Goal: Task Accomplishment & Management: Use online tool/utility

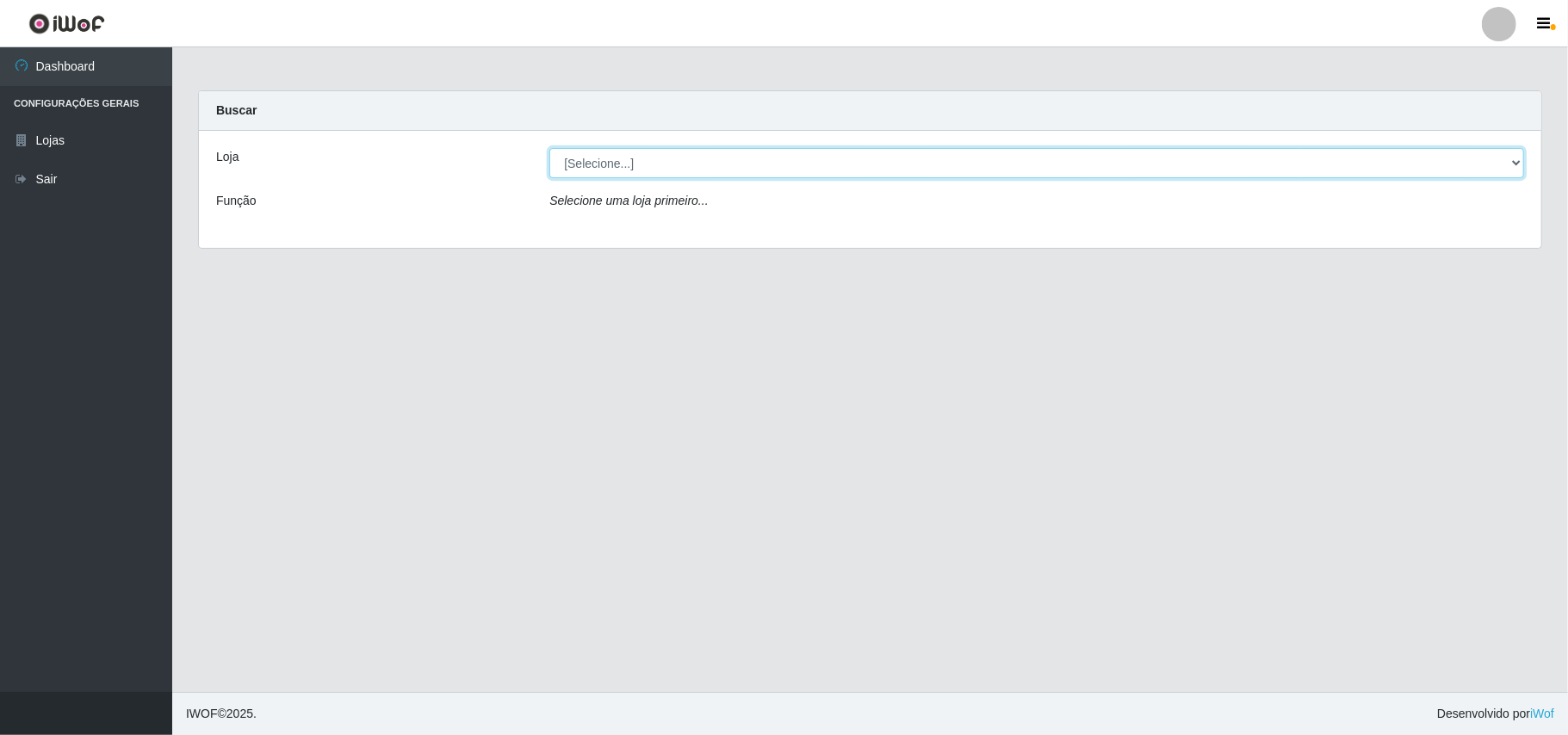
click at [1517, 165] on select "[Selecione...] Bemais Supermercados - B11 Manaíra" at bounding box center [1037, 163] width 975 height 30
click at [1268, 243] on div "Loja [Selecione...] Bemais Supermercados - B11 Manaíra Função Selecione uma loj…" at bounding box center [869, 189] width 1342 height 117
click at [1506, 166] on select "[Selecione...] Bemais Supermercados - B11 Manaíra" at bounding box center [1037, 163] width 975 height 30
select select "409"
click at [550, 148] on select "[Selecione...] Bemais Supermercados - B11 Manaíra" at bounding box center [1037, 163] width 975 height 30
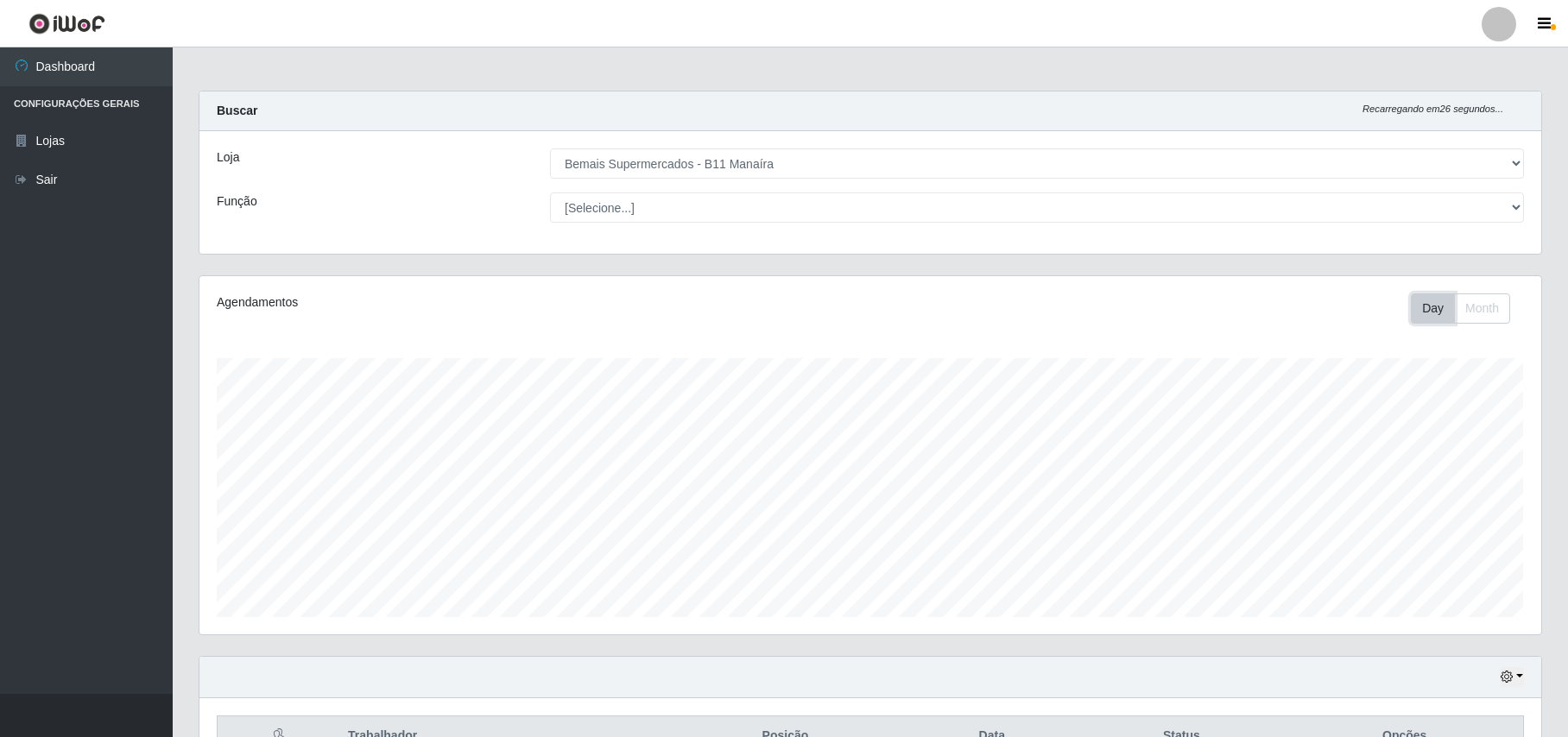
click at [1439, 314] on button "Day" at bounding box center [1433, 308] width 44 height 31
click at [1437, 309] on button "Day" at bounding box center [1433, 308] width 44 height 31
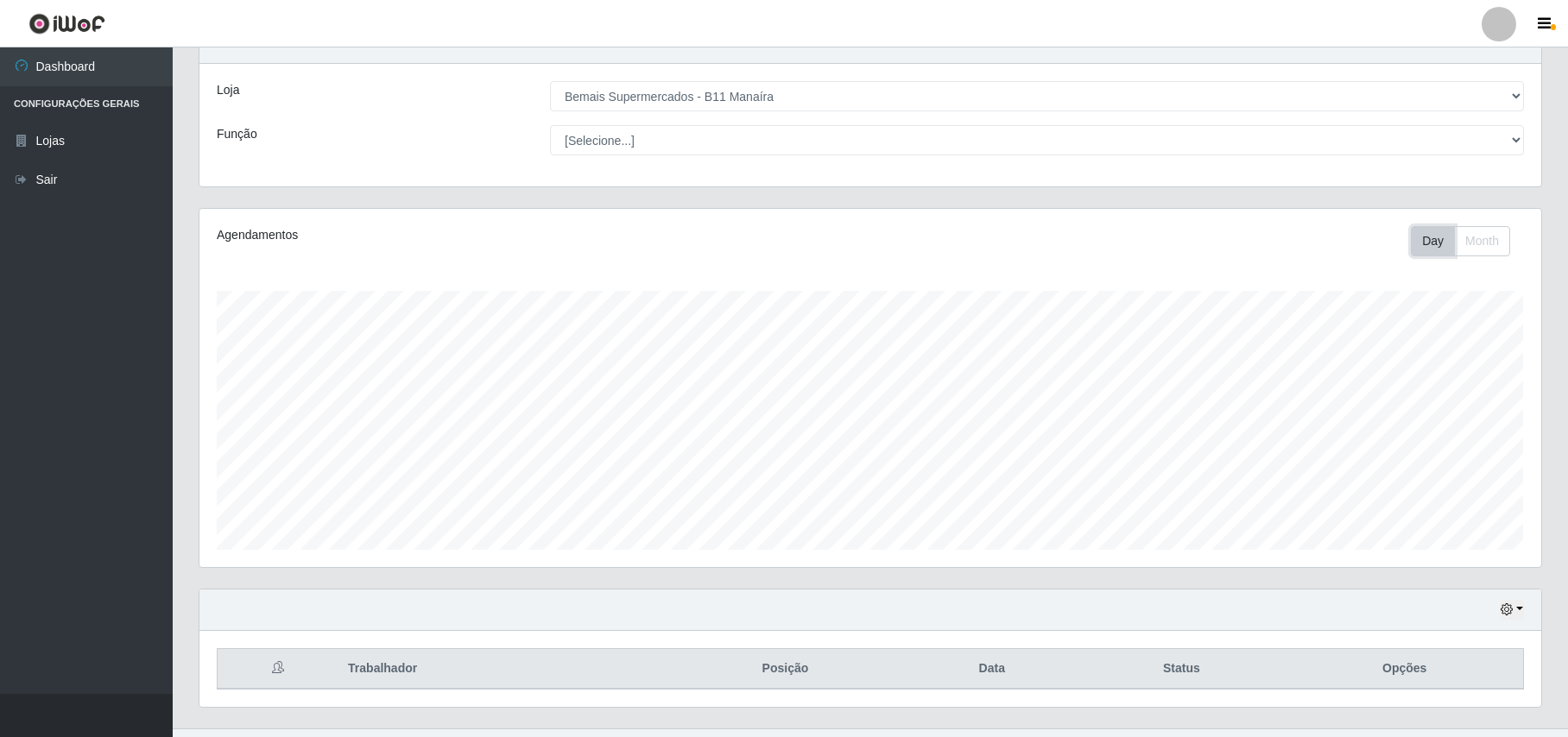
scroll to position [105, 0]
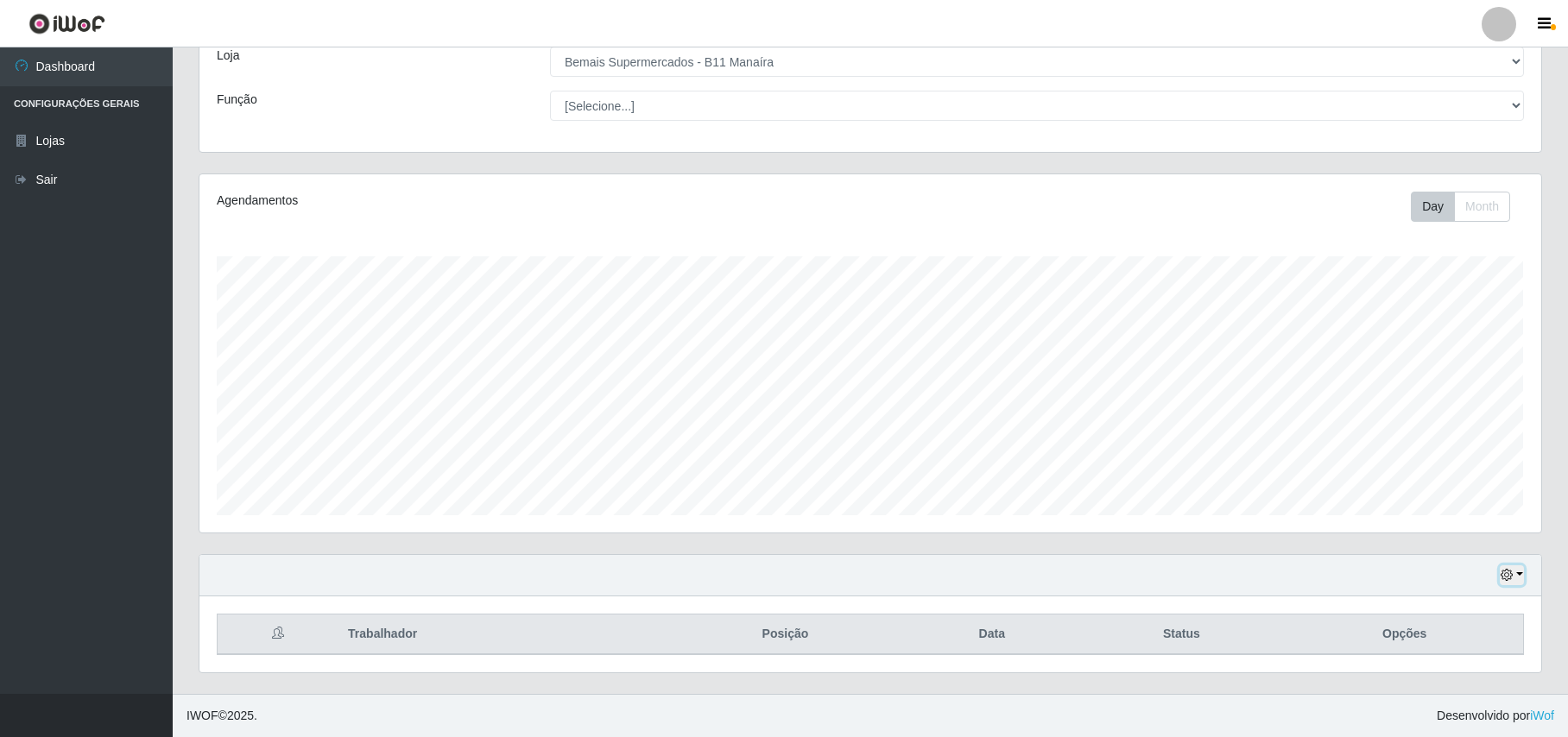
click at [1522, 575] on button "button" at bounding box center [1512, 575] width 24 height 20
click at [1471, 516] on button "1 Semana" at bounding box center [1456, 509] width 136 height 37
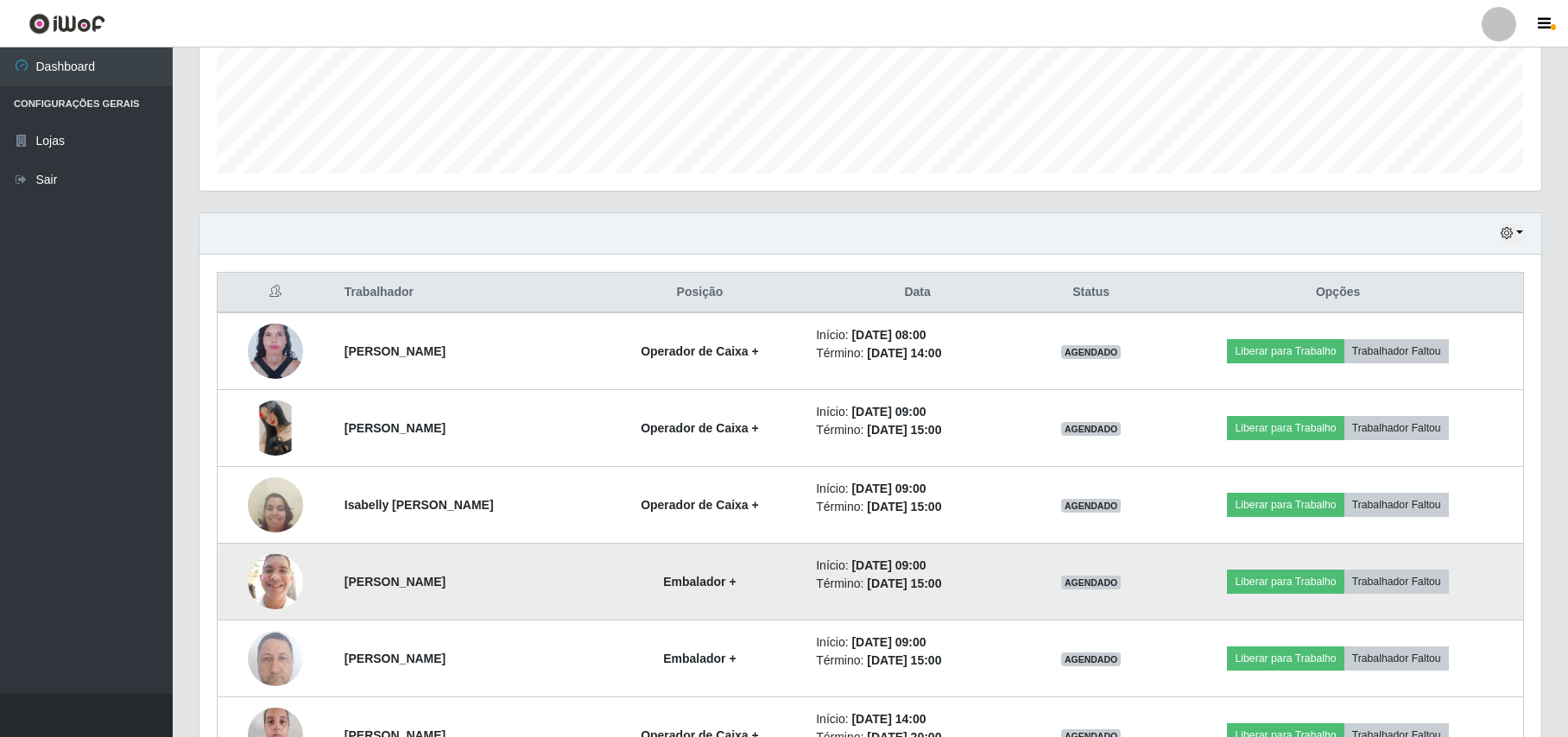
scroll to position [415, 0]
